Goal: Contribute content: Contribute content

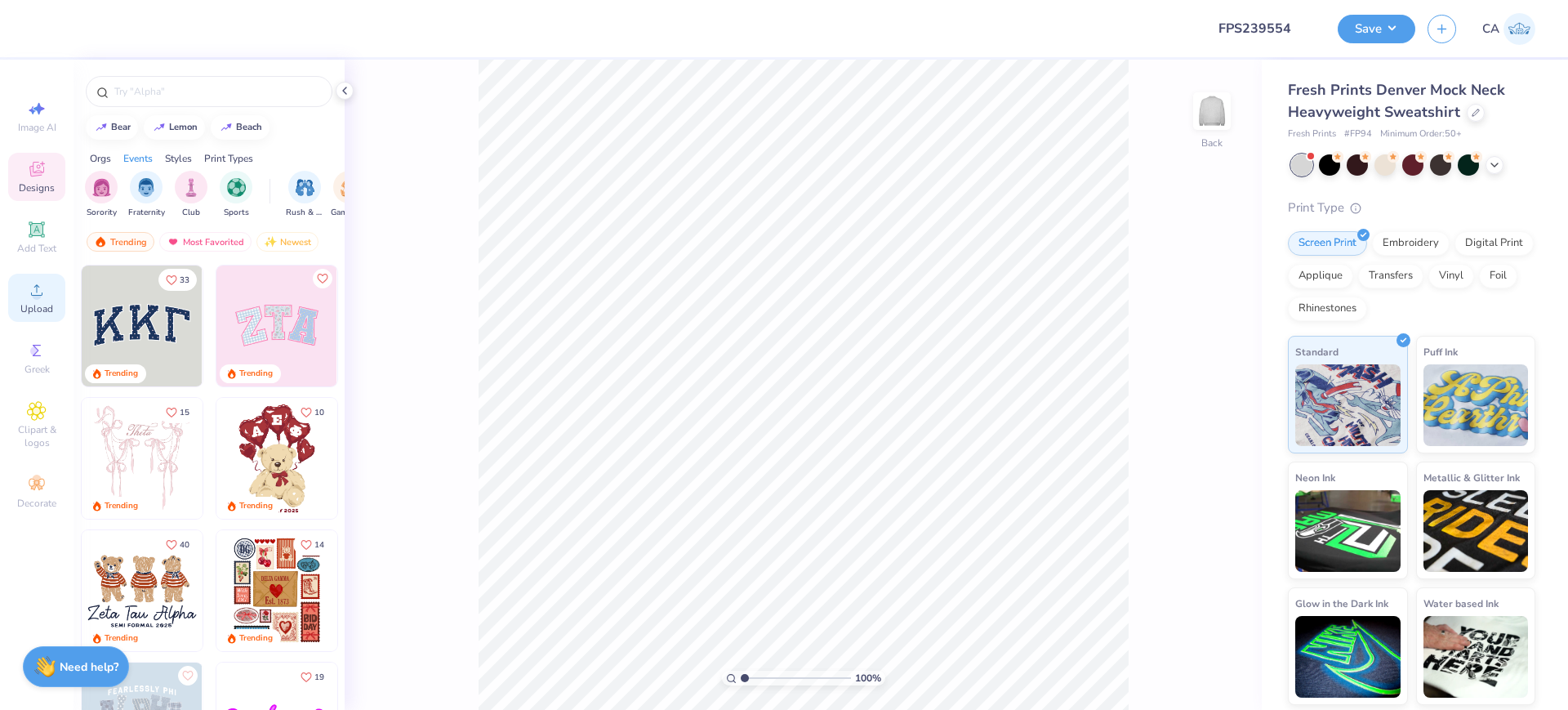
type input "FPS239554"
click at [40, 304] on span "Upload" at bounding box center [36, 309] width 33 height 13
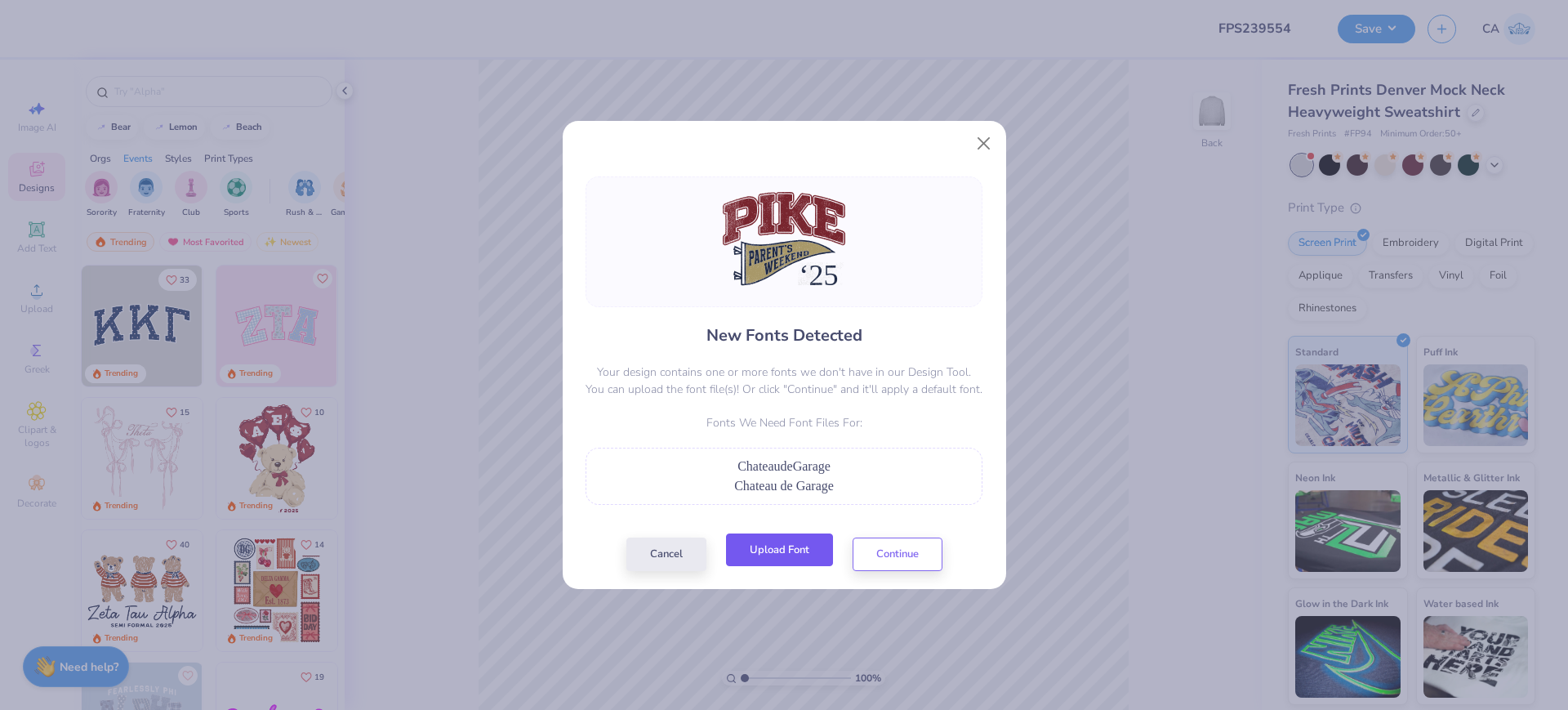
click at [792, 545] on button "Upload Font" at bounding box center [779, 550] width 107 height 33
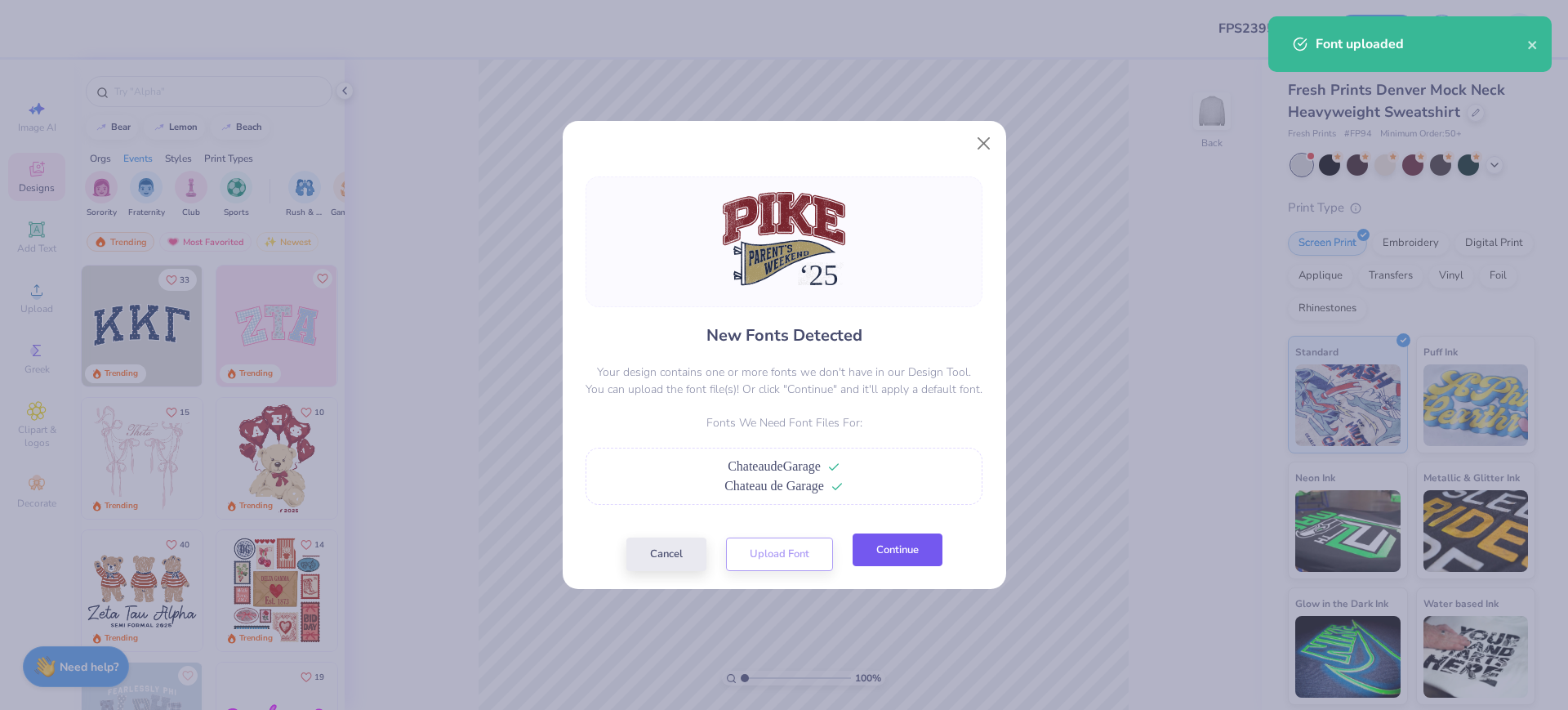
click at [871, 553] on button "Continue" at bounding box center [897, 550] width 90 height 33
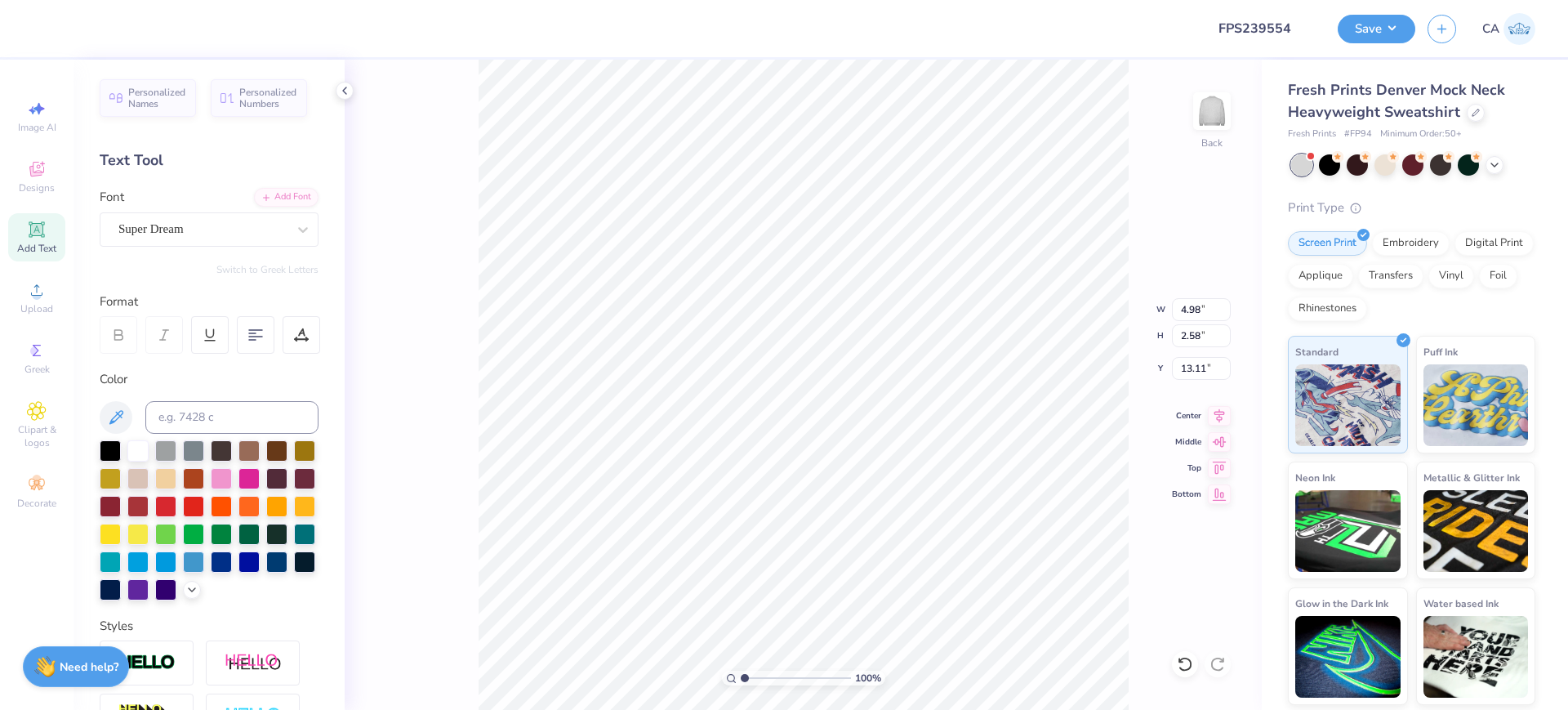
click at [165, 248] on div "Personalized Names Personalized Numbers Text Tool Add Font Font Super Dream Swi…" at bounding box center [209, 384] width 271 height 650
click at [166, 233] on div "Super Dream" at bounding box center [202, 229] width 171 height 26
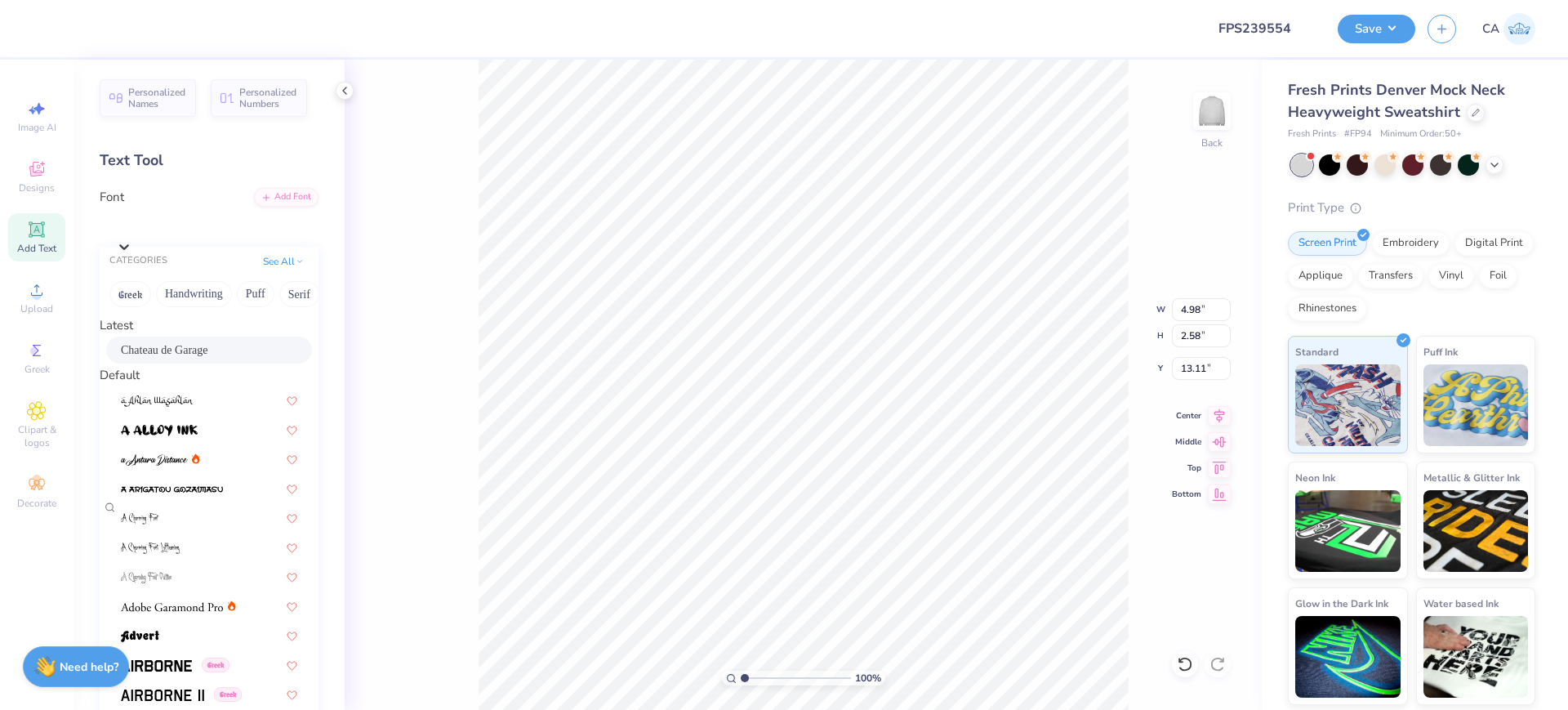
click at [179, 359] on span "Chateau de Garage" at bounding box center [164, 349] width 87 height 17
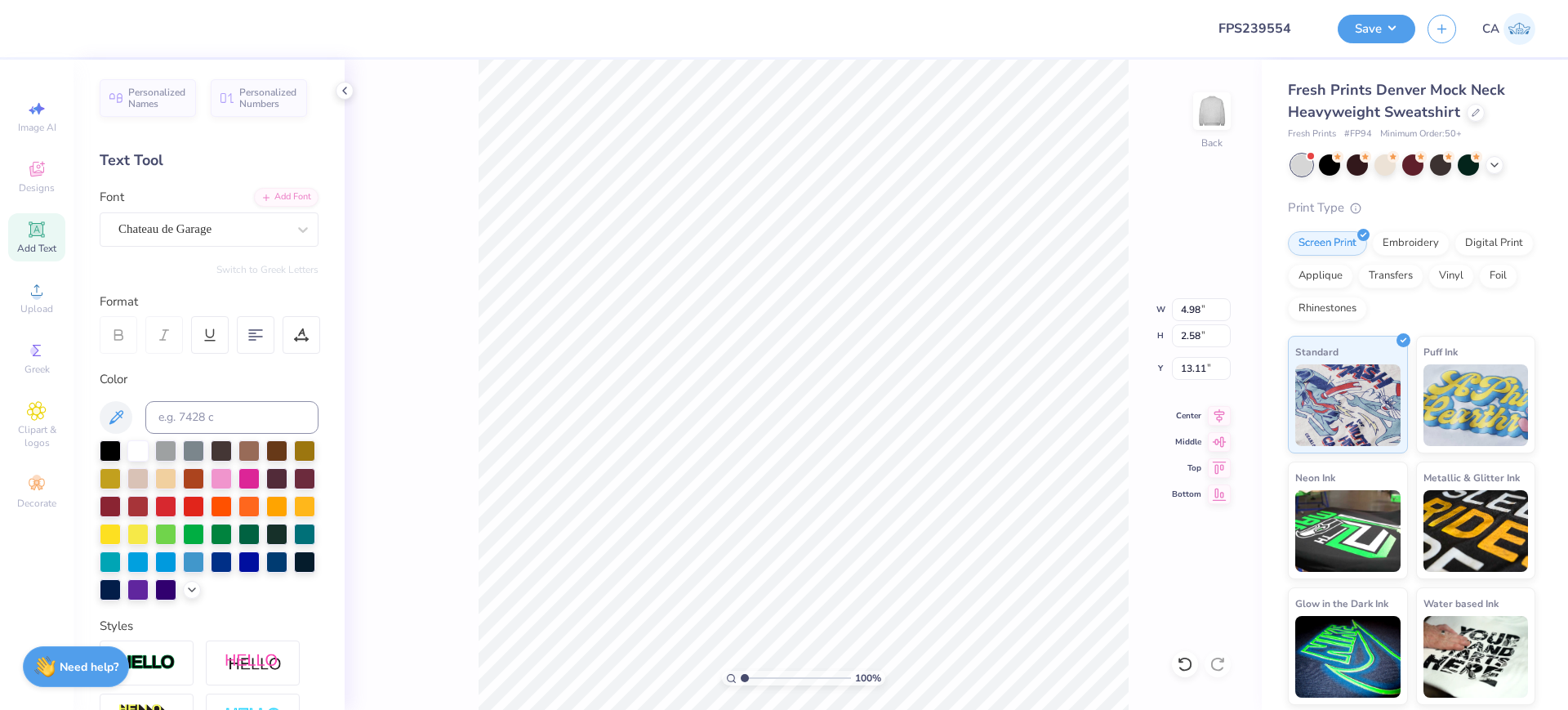
type input "5.19"
type input "2.69"
type input "13.31"
type input "15.00"
type input "11.42"
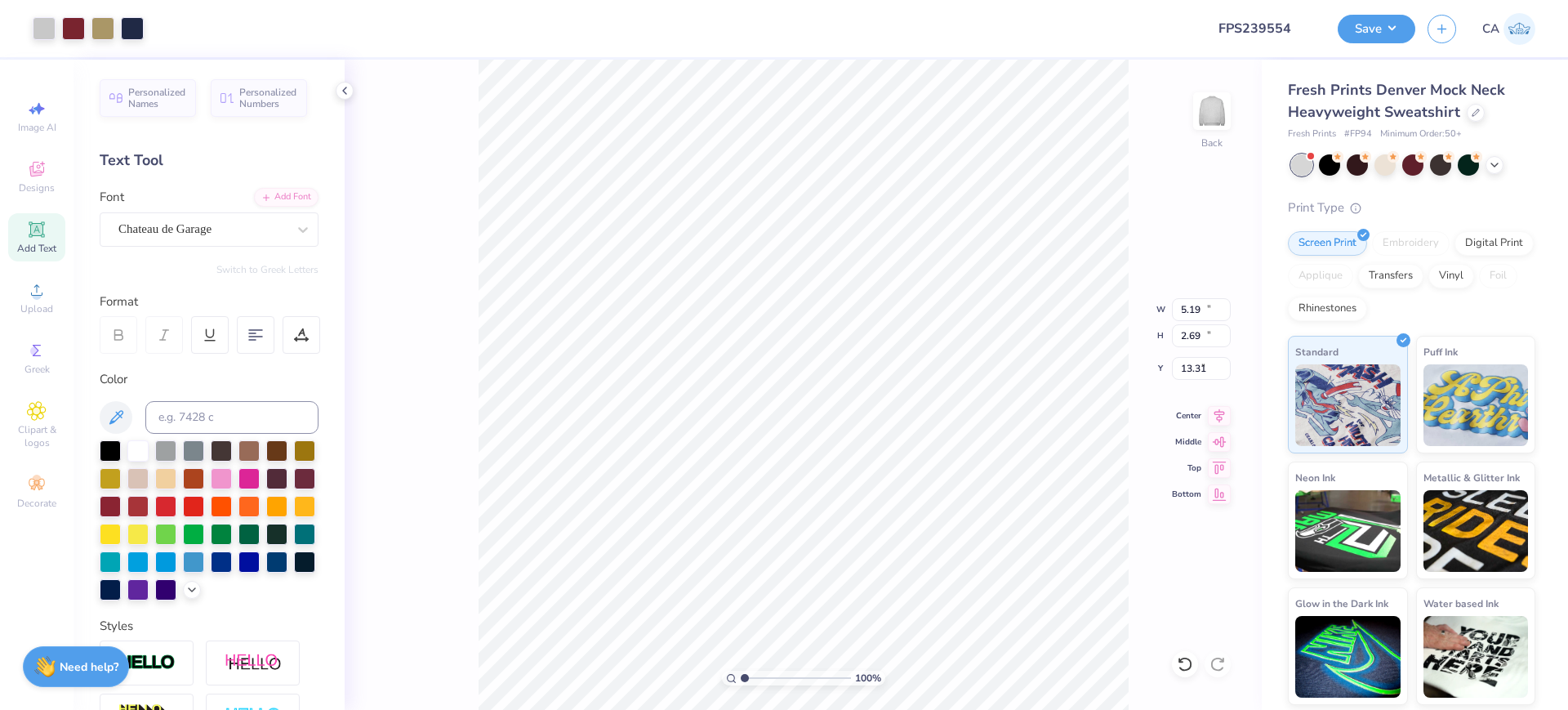
type input "4.29"
type input "3.94"
click at [777, 675] on input "range" at bounding box center [795, 677] width 110 height 15
type input "12.92"
type input "5.19"
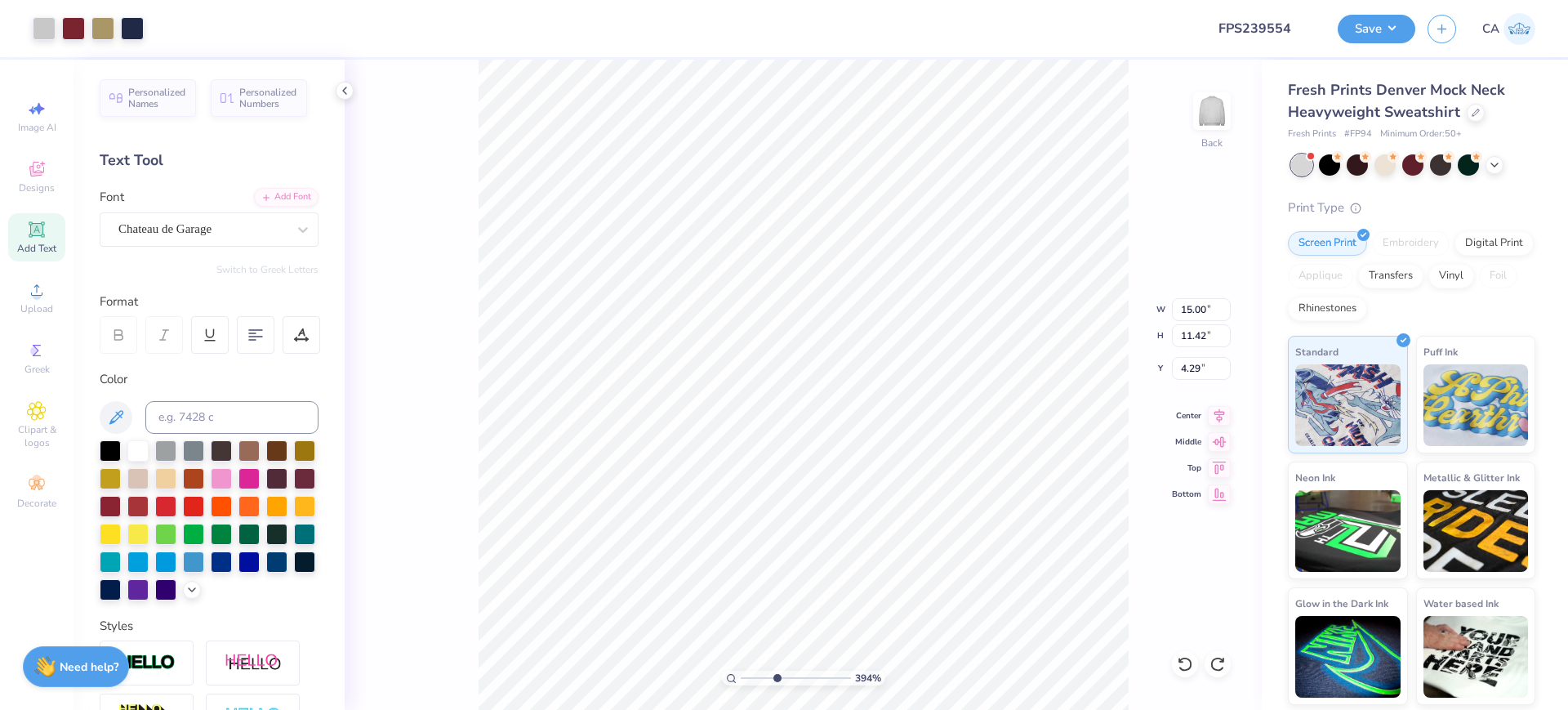
type input "2.69"
type input "12.94"
drag, startPoint x: 763, startPoint y: 672, endPoint x: 739, endPoint y: 668, distance: 24.3
type input "1"
click at [740, 670] on input "range" at bounding box center [795, 677] width 110 height 15
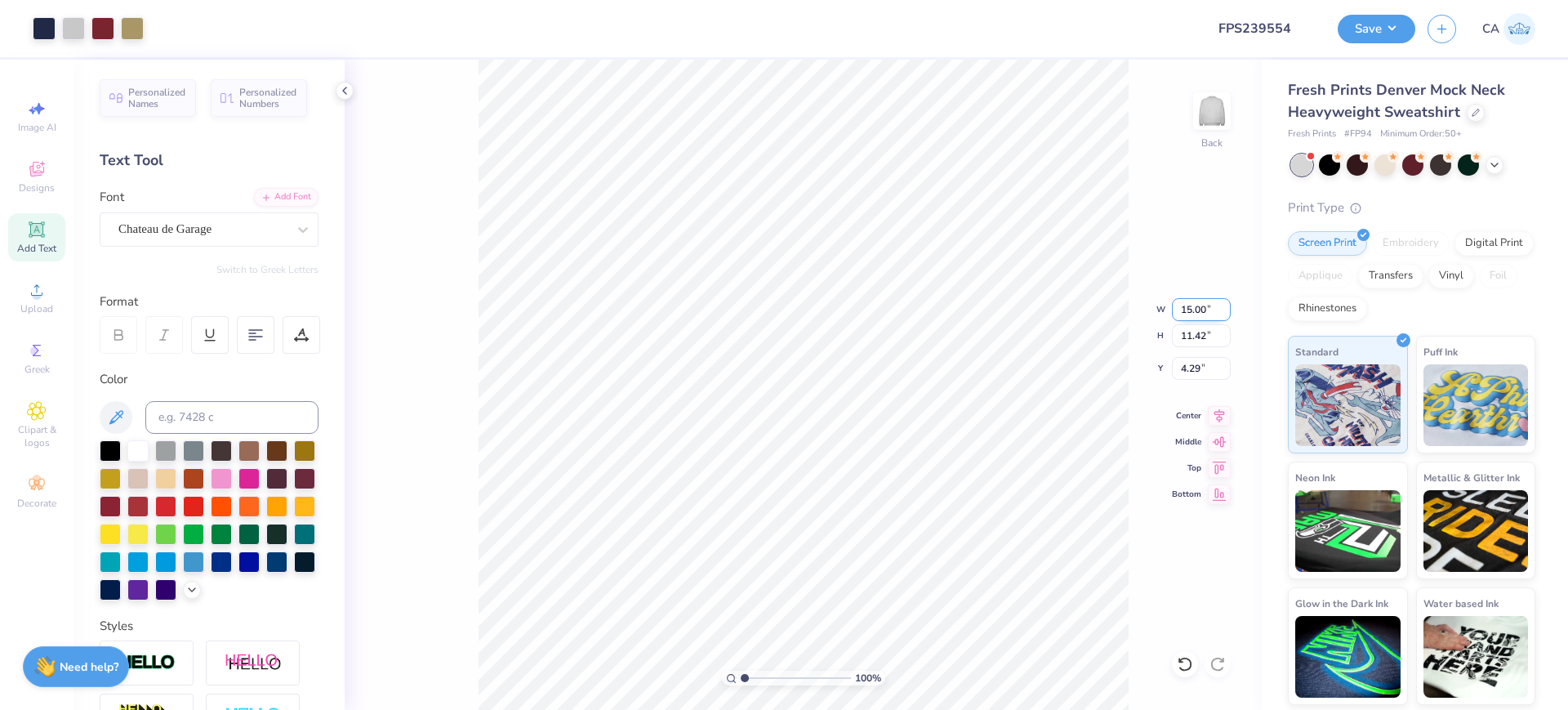
click at [1192, 311] on input "15.00" at bounding box center [1200, 310] width 59 height 23
type input "10.00"
type input "7.62"
type input "6.19"
click at [1198, 312] on input "10.00" at bounding box center [1200, 310] width 59 height 23
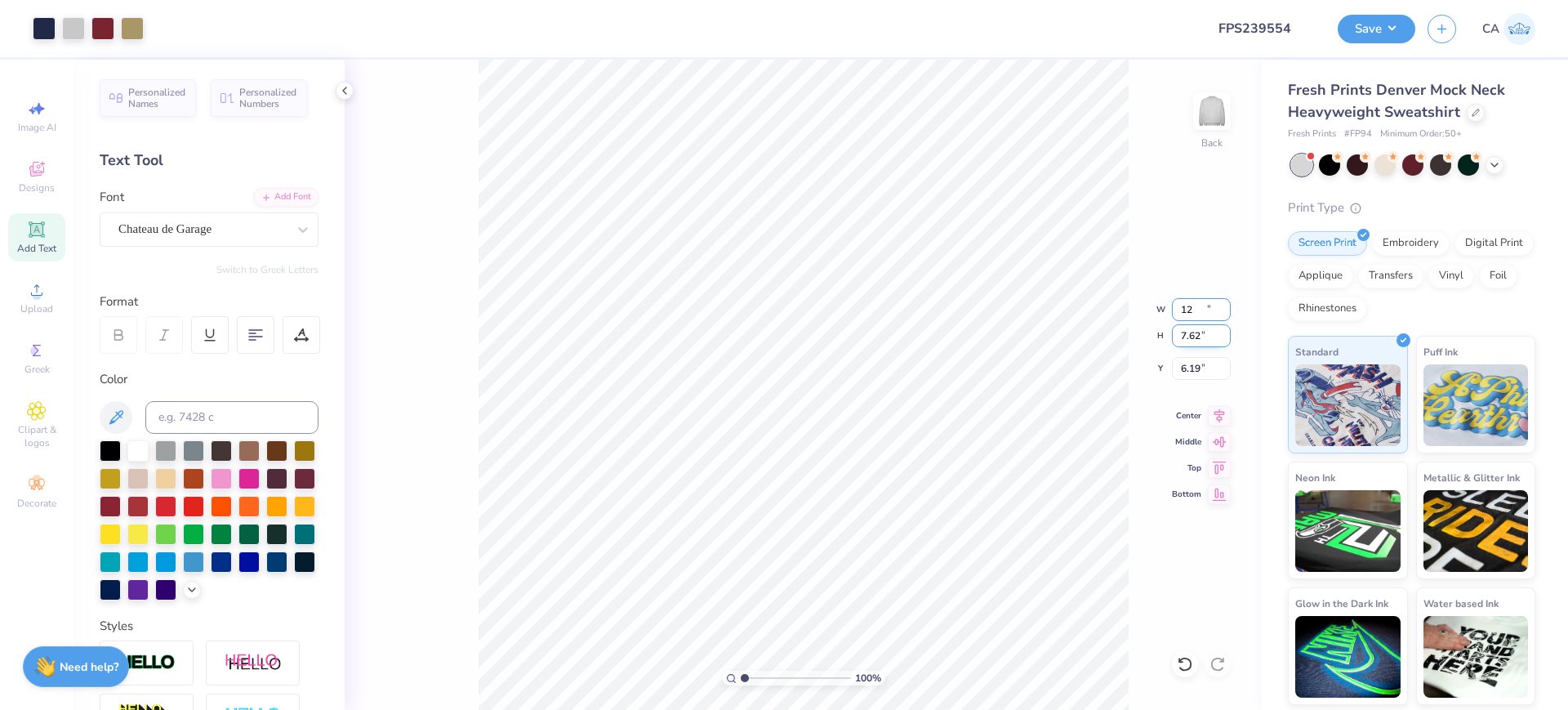
type input "12.00"
type input "9.14"
click at [1197, 366] on input "5.43" at bounding box center [1200, 369] width 59 height 23
type input "2.00"
click at [1370, 21] on button "Save" at bounding box center [1376, 26] width 77 height 28
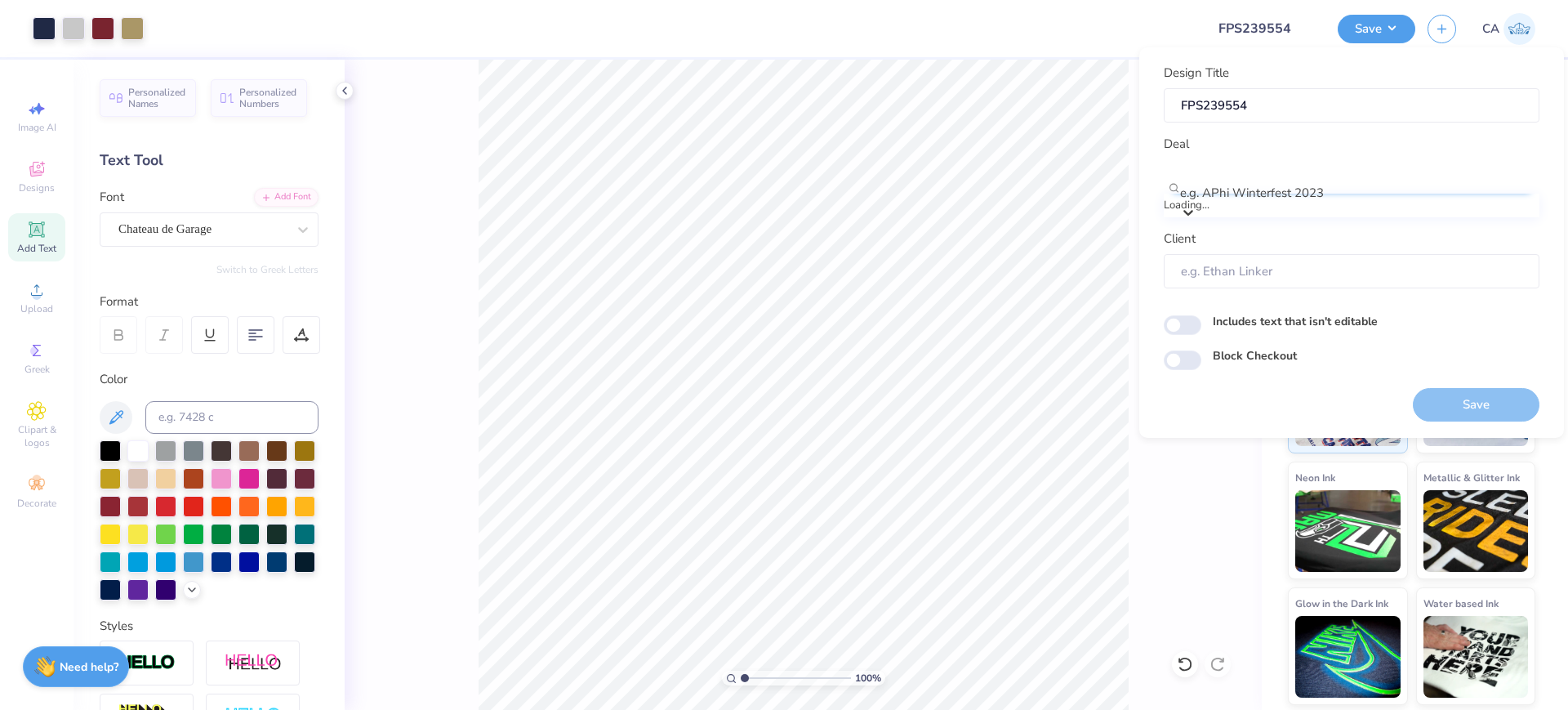
click at [1333, 172] on div at bounding box center [1359, 172] width 356 height 22
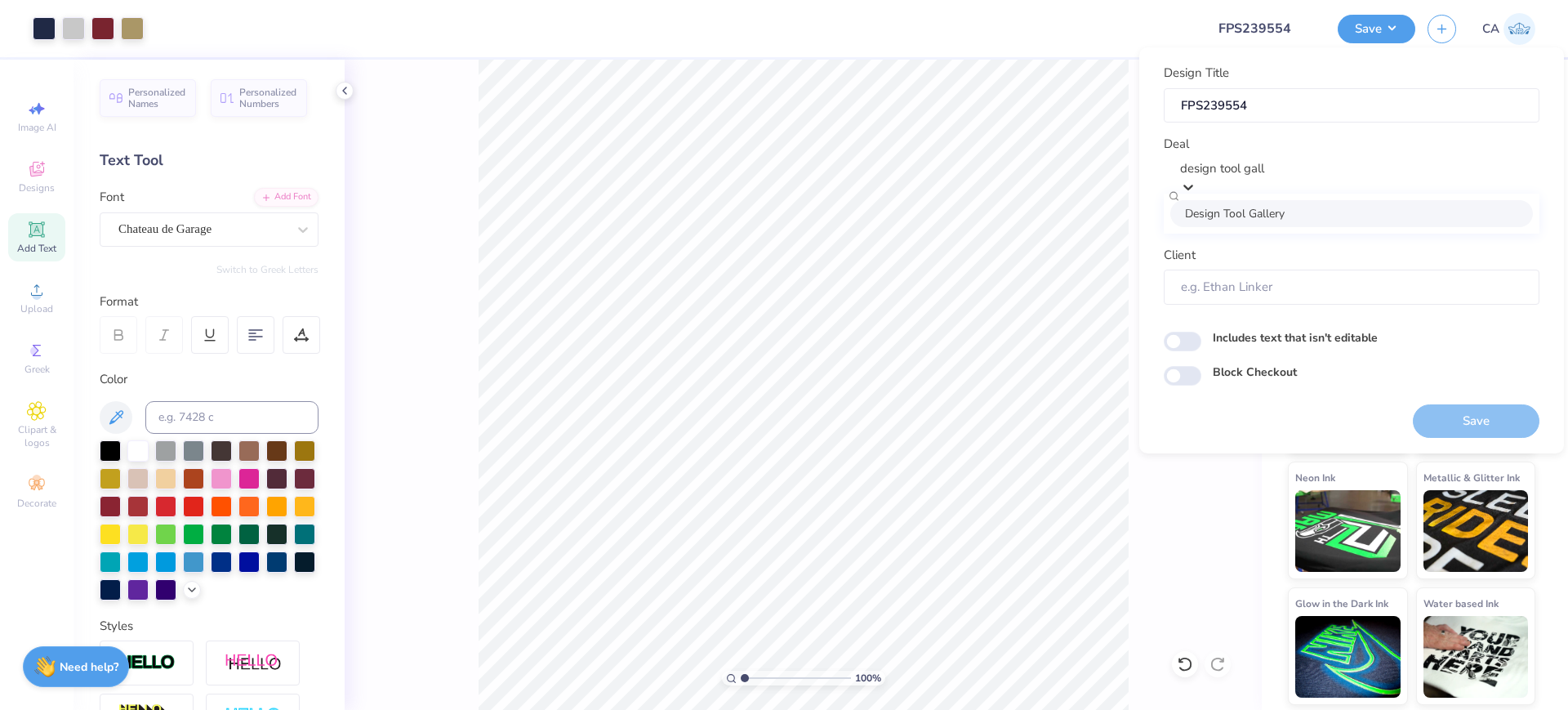
click at [1250, 216] on div "Design Tool Gallery" at bounding box center [1351, 213] width 362 height 27
type input "design tool gall"
type input "Design Tool Gallery User"
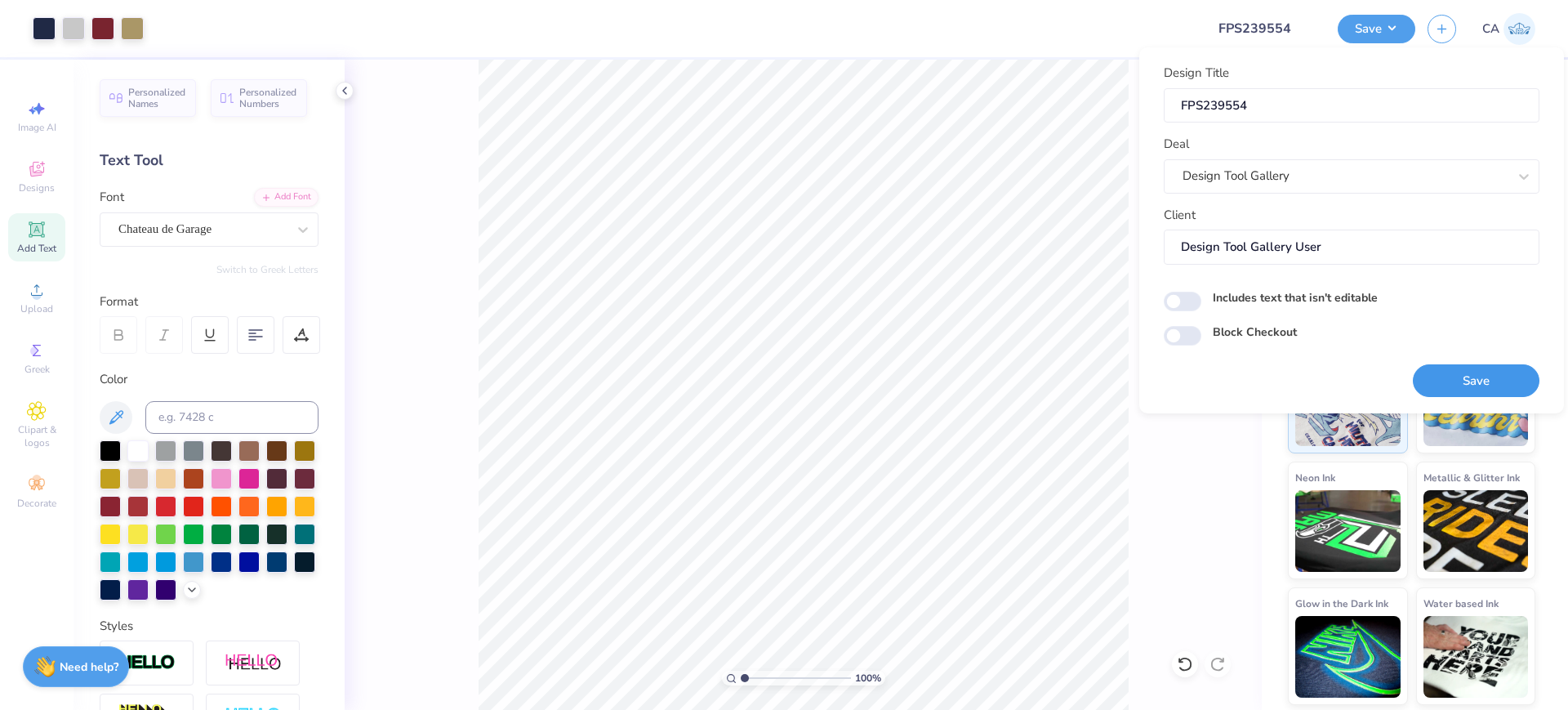
click at [1449, 381] on button "Save" at bounding box center [1476, 381] width 127 height 33
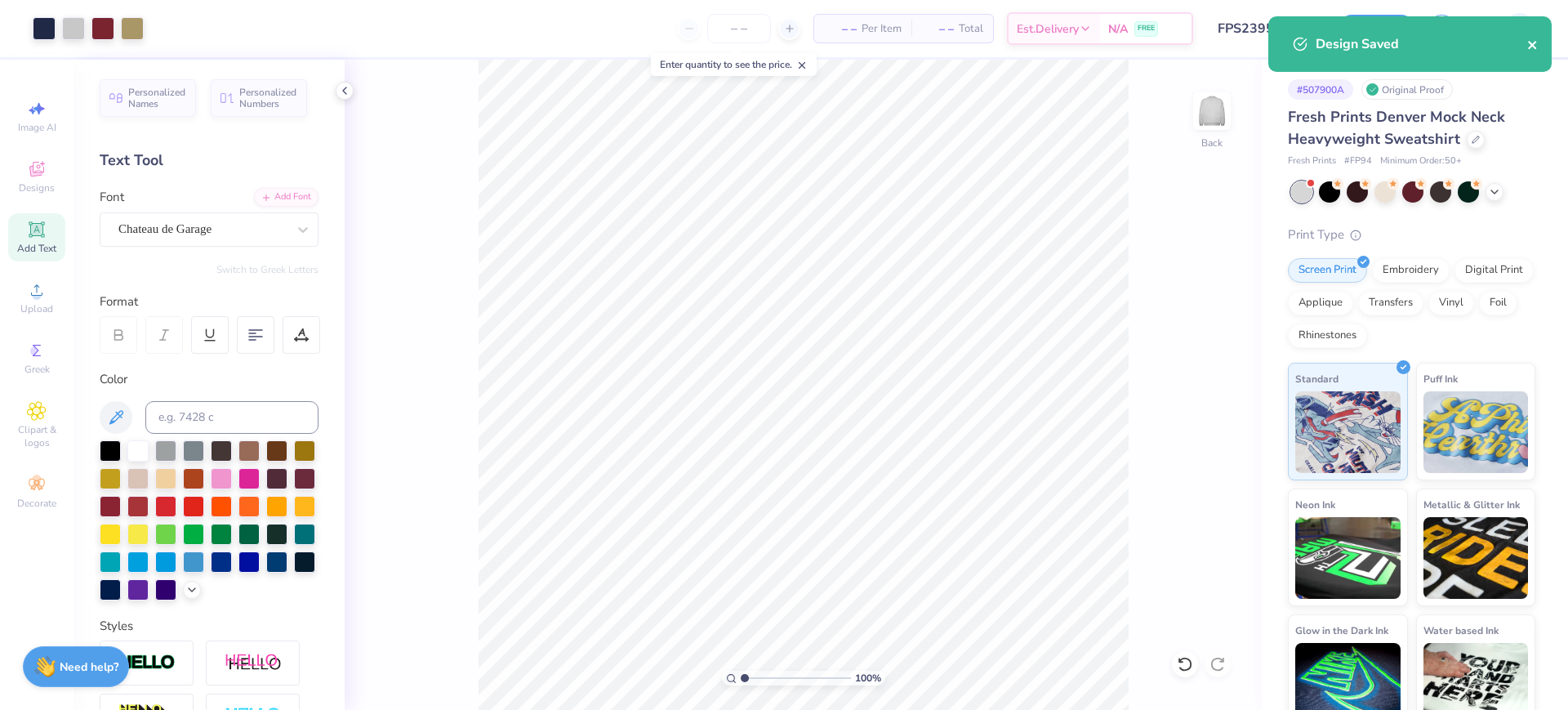
click at [1535, 43] on icon "close" at bounding box center [1532, 45] width 11 height 13
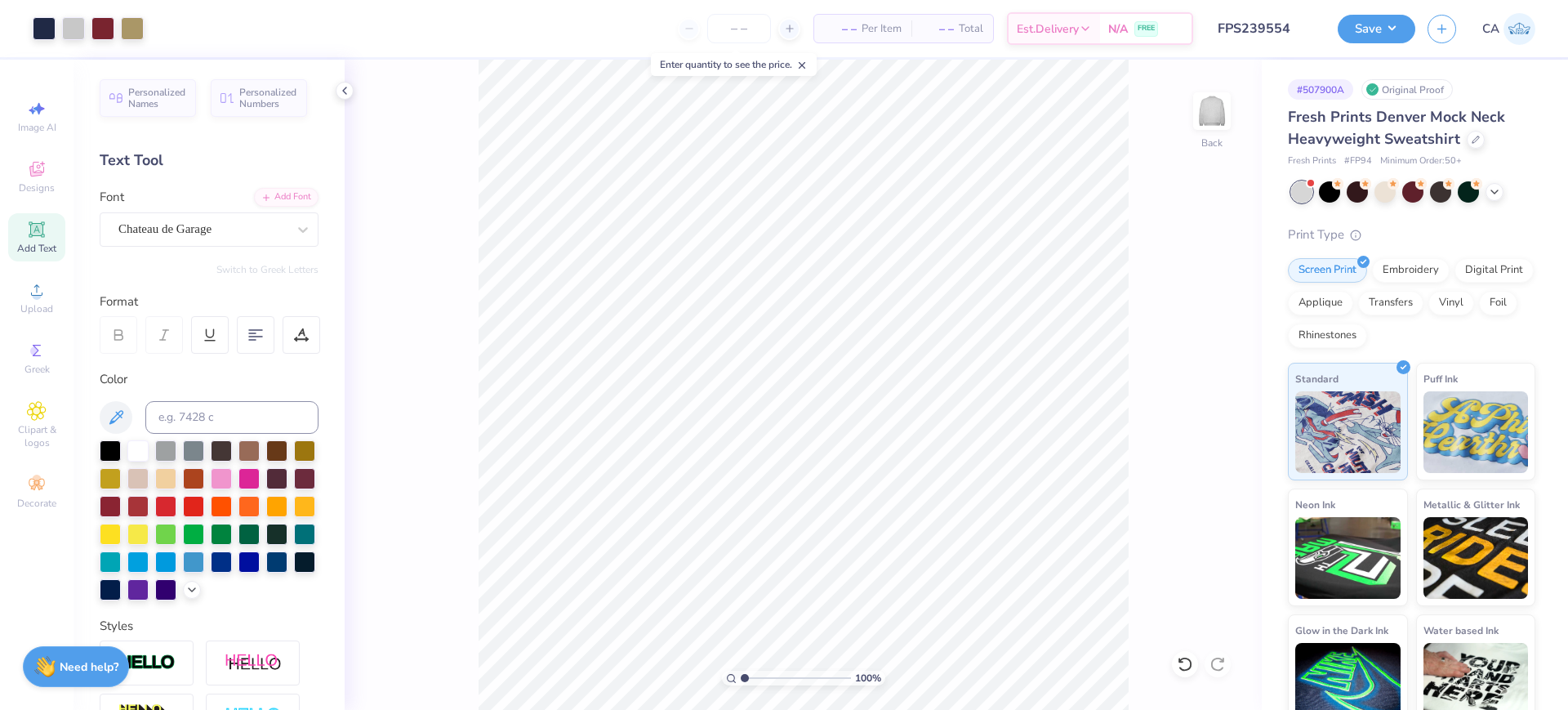
click at [1382, 18] on div "Design Saved" at bounding box center [1410, 16] width 290 height 6
click at [1382, 30] on button "Save" at bounding box center [1376, 26] width 77 height 28
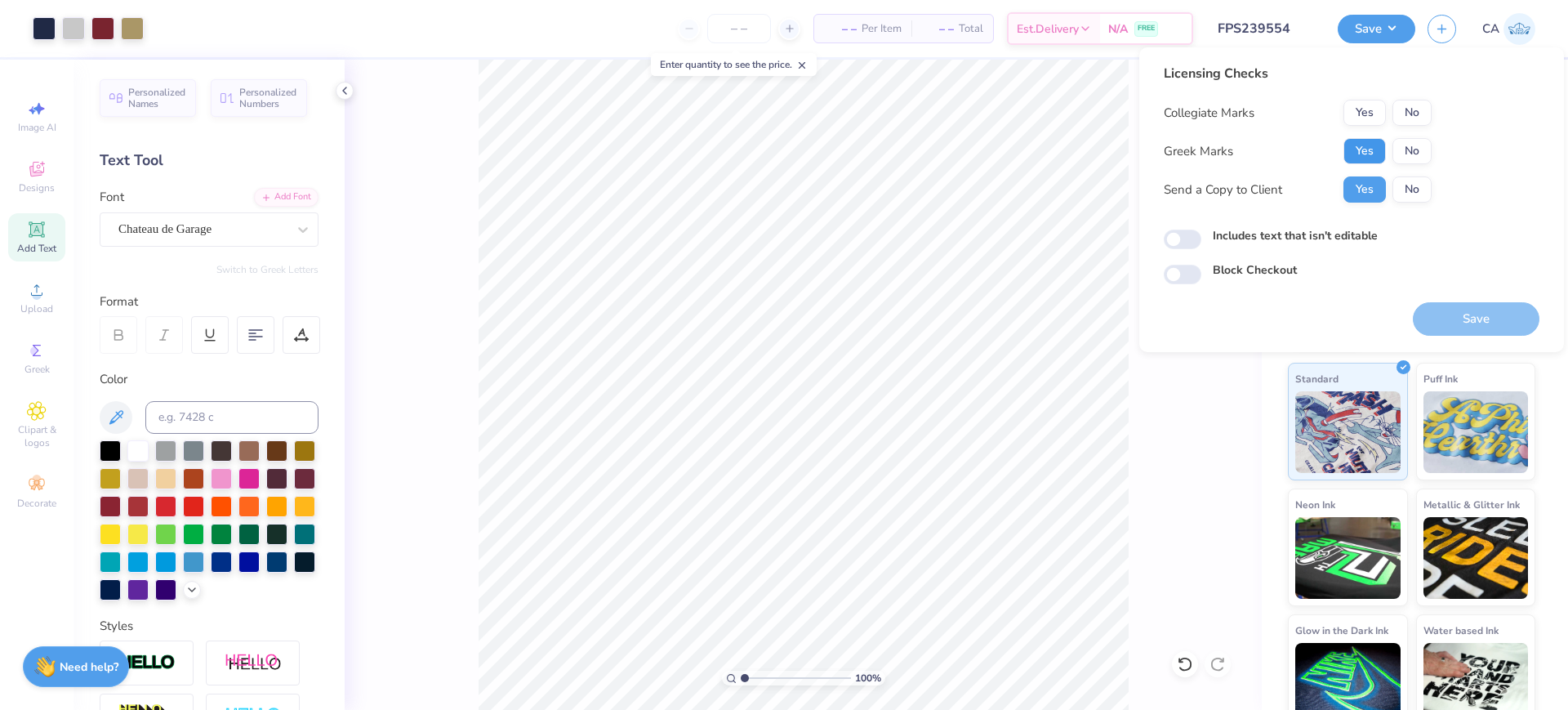
click at [1358, 143] on button "Yes" at bounding box center [1364, 151] width 42 height 26
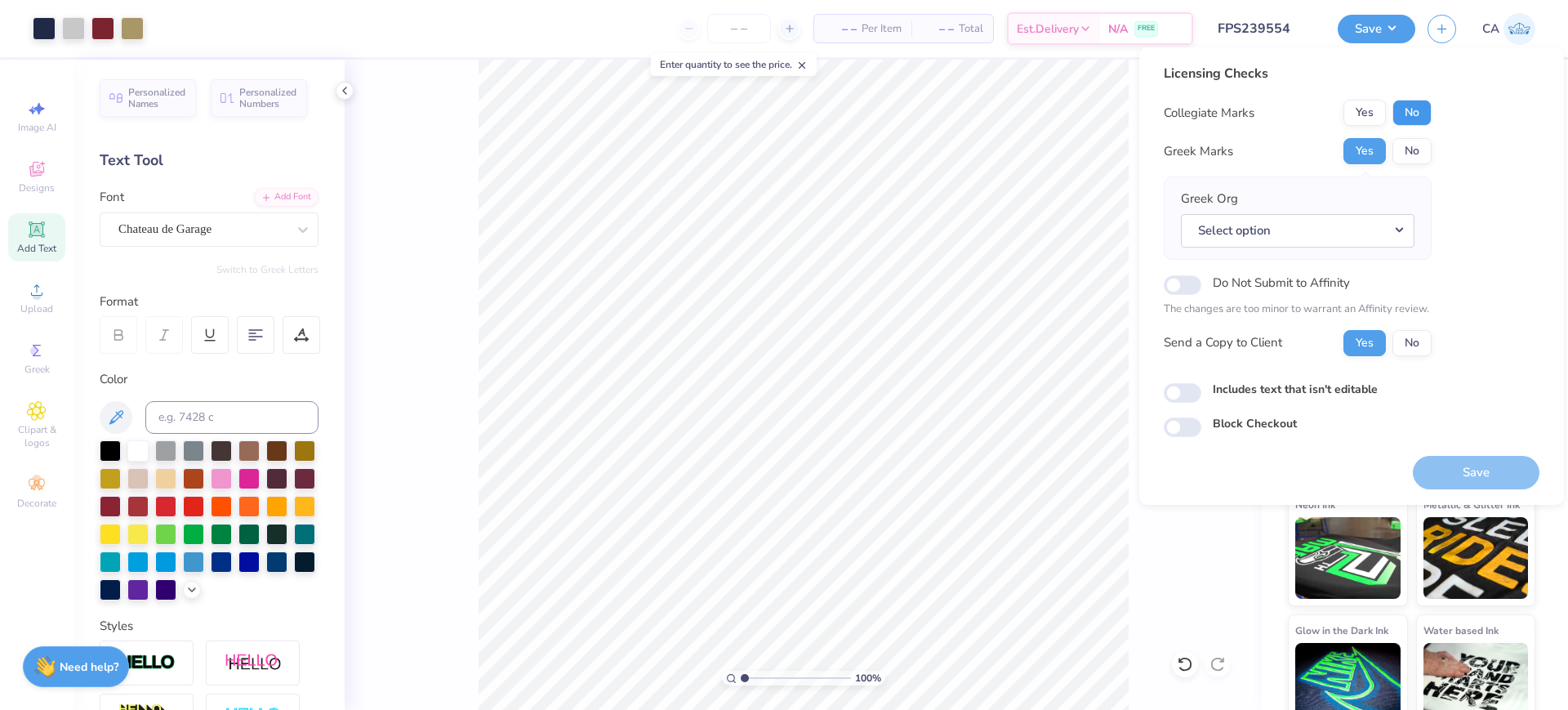
click at [1400, 106] on button "No" at bounding box center [1411, 113] width 40 height 26
click at [1376, 239] on button "Select option" at bounding box center [1297, 231] width 234 height 33
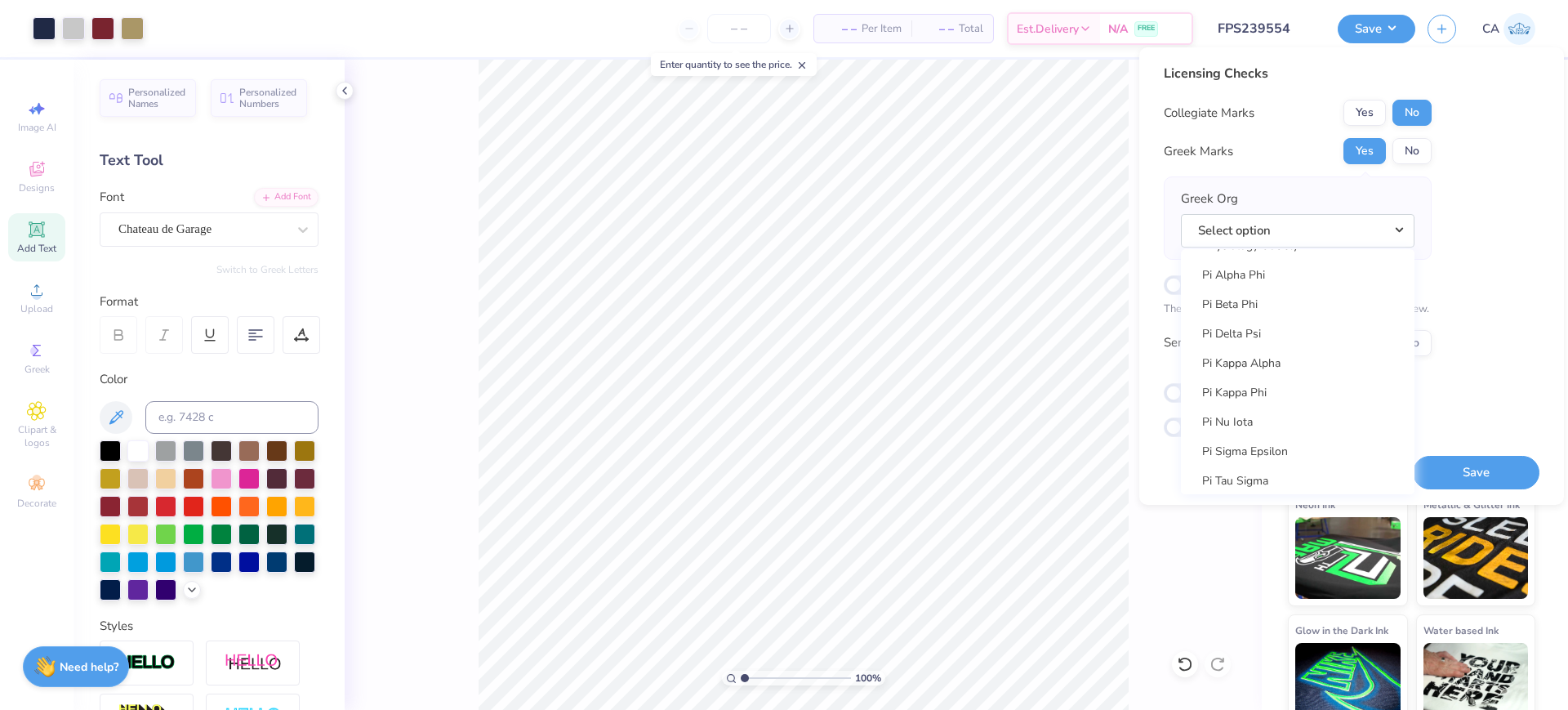
scroll to position [9453, 0]
click at [1260, 251] on link "Pi Kappa Alpha" at bounding box center [1297, 256] width 221 height 27
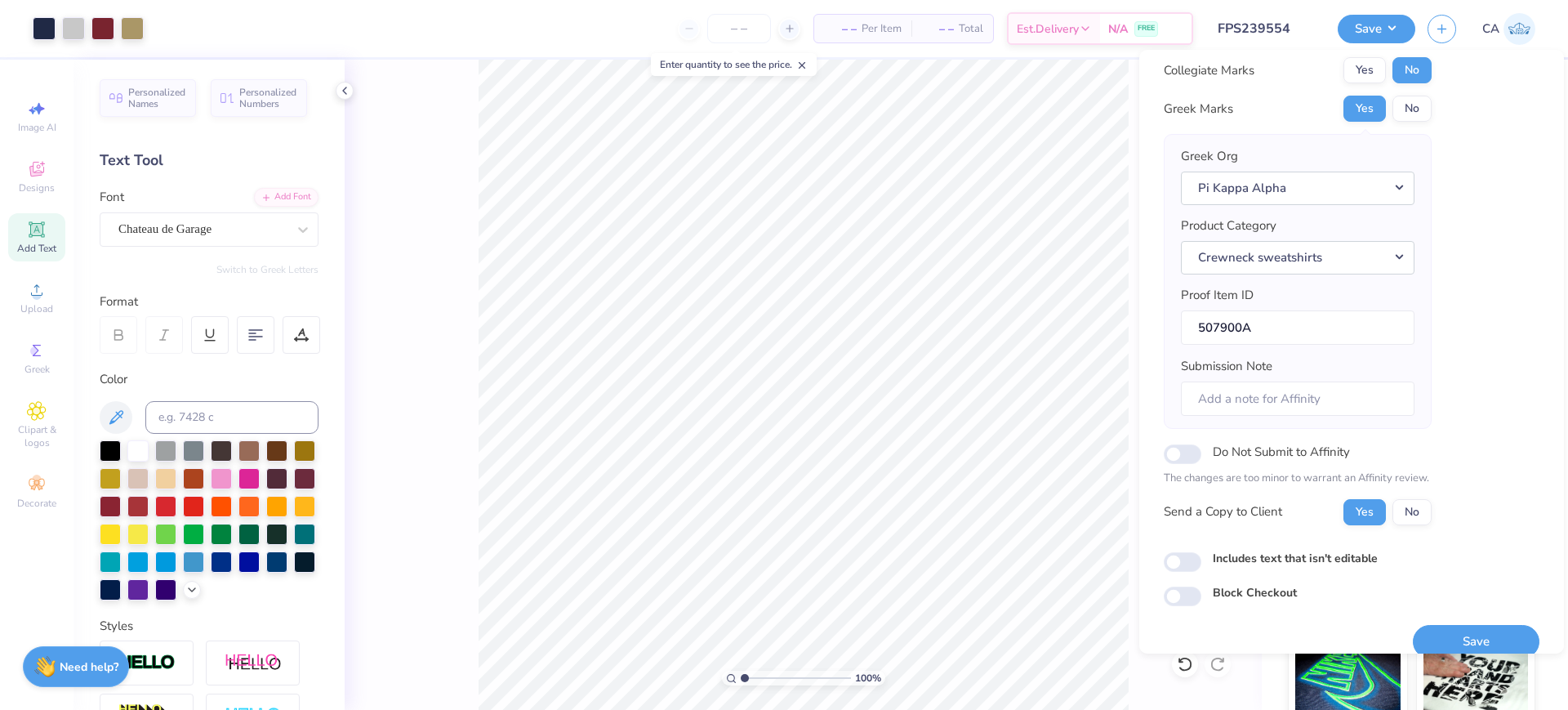
scroll to position [65, 0]
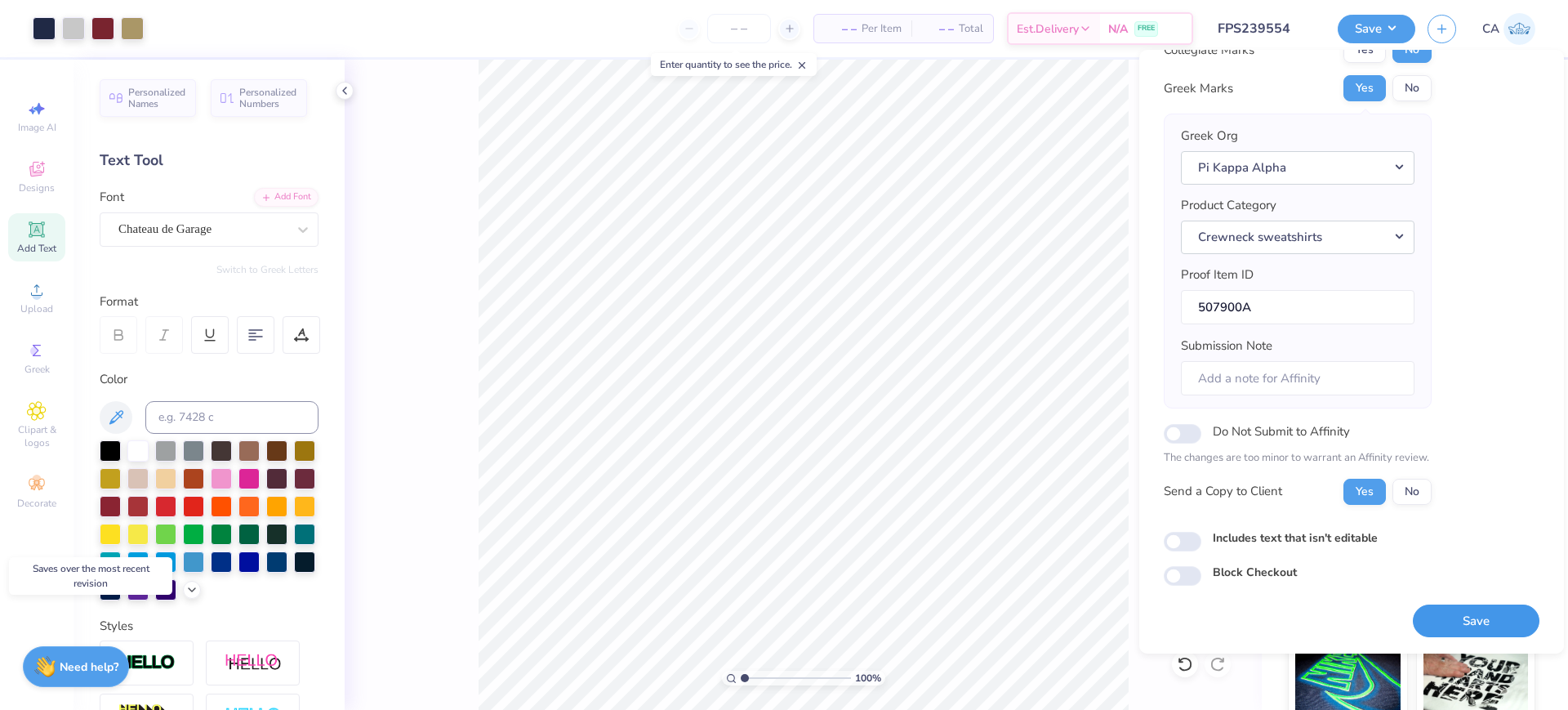
click at [1467, 621] on button "Save" at bounding box center [1476, 621] width 127 height 33
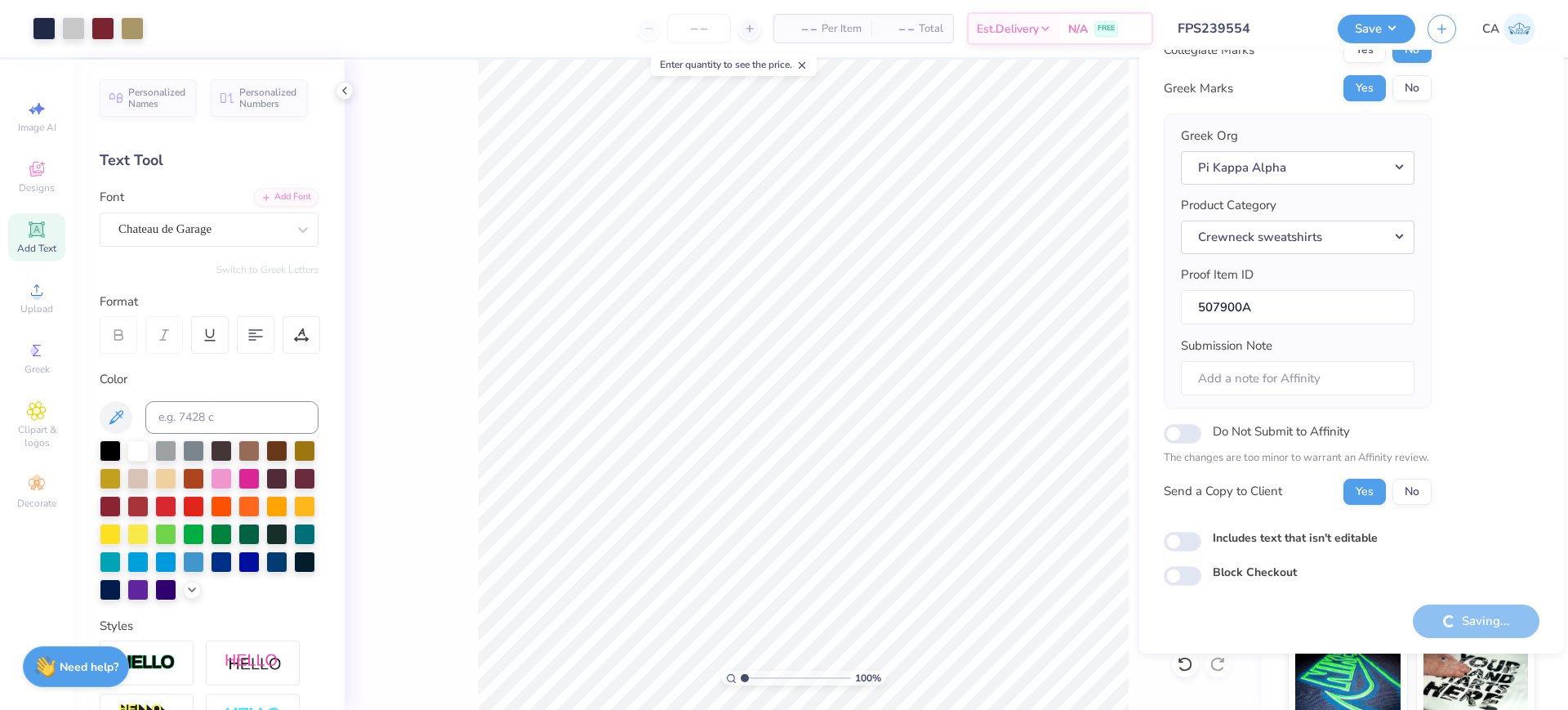
click at [1241, 28] on input "FPS239554" at bounding box center [1245, 28] width 160 height 33
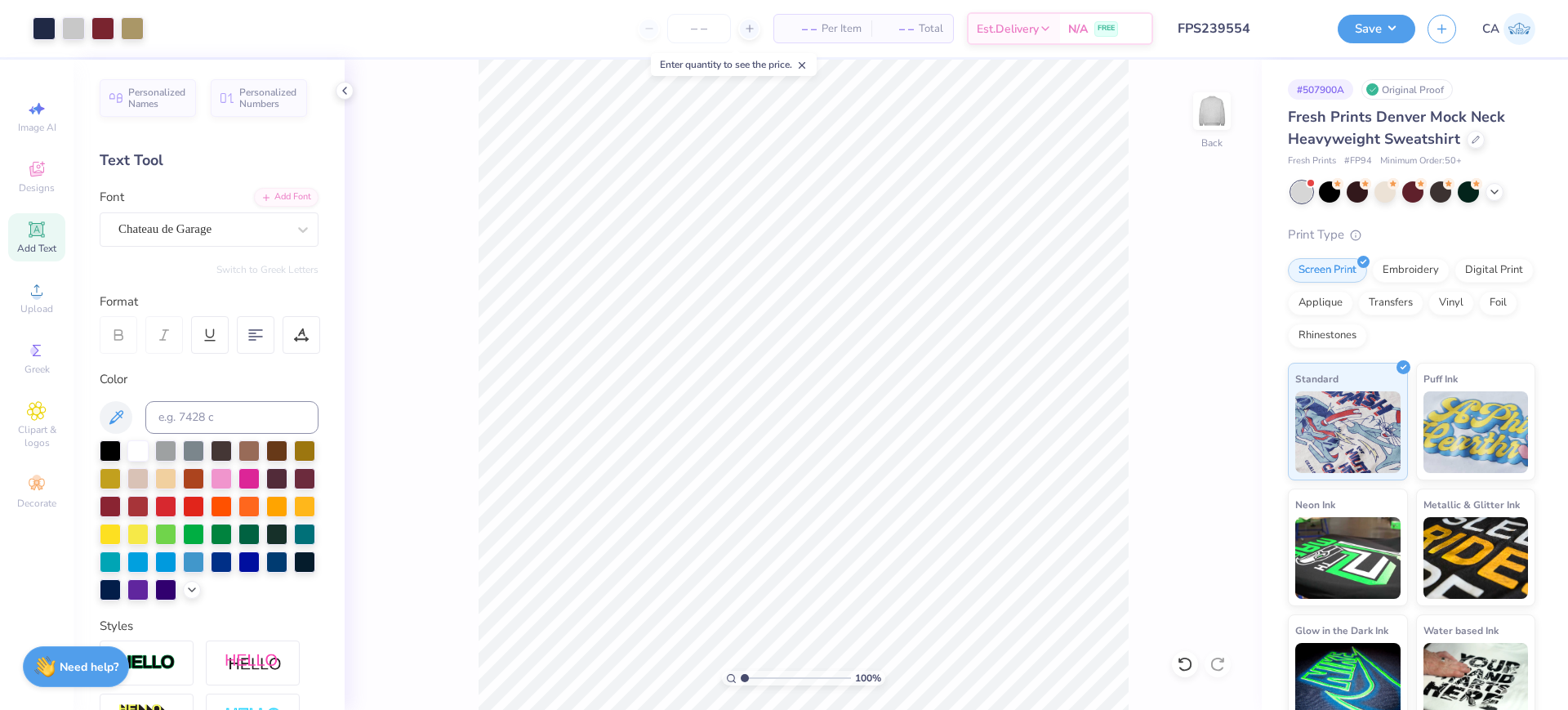
click at [1241, 28] on input "FPS239554" at bounding box center [1245, 28] width 160 height 33
